Goal: Task Accomplishment & Management: Manage account settings

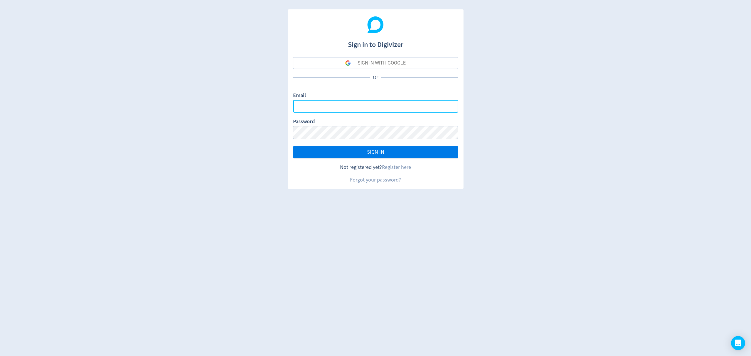
type input "[EMAIL_ADDRESS][PERSON_NAME][DOMAIN_NAME]"
drag, startPoint x: 373, startPoint y: 153, endPoint x: 381, endPoint y: 155, distance: 8.1
click at [373, 153] on span "SIGN IN" at bounding box center [375, 152] width 17 height 5
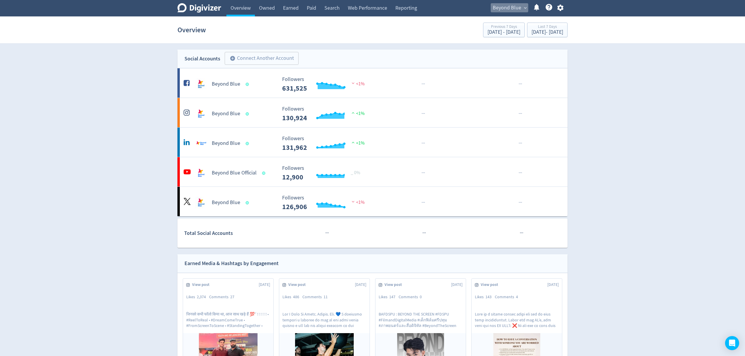
click at [501, 7] on span "Beyond Blue" at bounding box center [507, 7] width 28 height 9
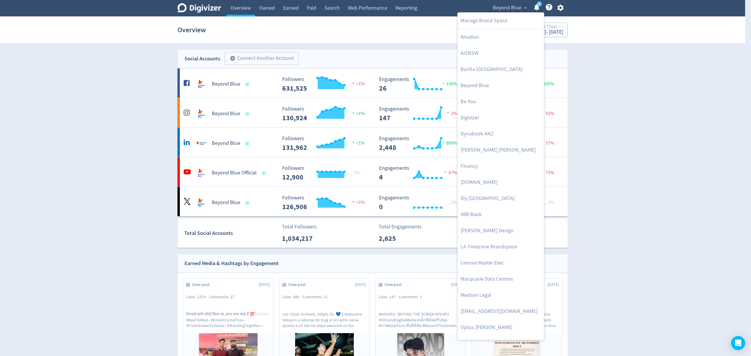
click at [645, 258] on div at bounding box center [375, 178] width 751 height 356
